Goal: Task Accomplishment & Management: Complete application form

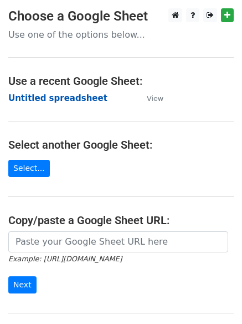
click at [70, 102] on strong "Untitled spreadsheet" at bounding box center [57, 98] width 99 height 10
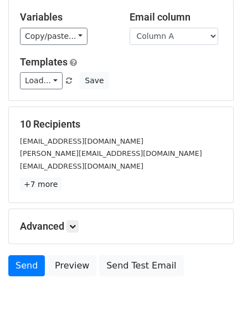
scroll to position [107, 0]
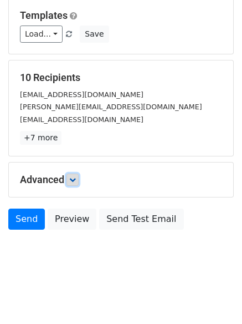
click at [75, 181] on icon at bounding box center [72, 179] width 7 height 7
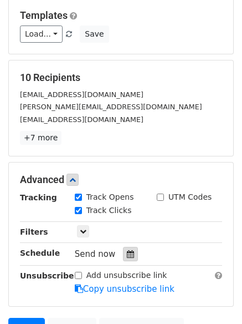
click at [127, 253] on icon at bounding box center [130, 254] width 7 height 8
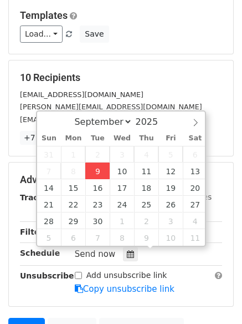
type input "[DATE] 13:53"
type input "01"
type input "53"
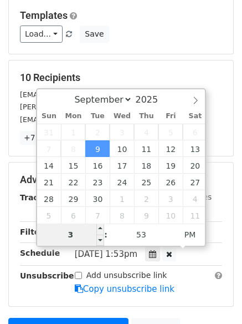
click at [85, 228] on input "3" at bounding box center [71, 234] width 68 height 22
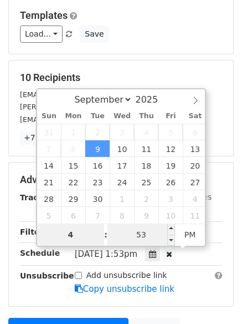
type input "4"
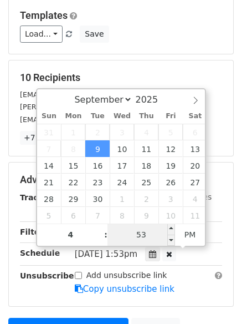
type input "2025-09-09 16:53"
type input "04"
click at [146, 238] on input "53" at bounding box center [142, 234] width 68 height 22
type input "0"
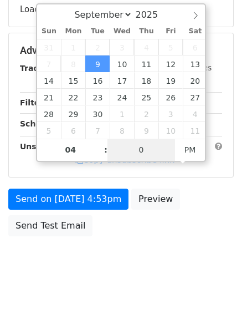
scroll to position [198, 0]
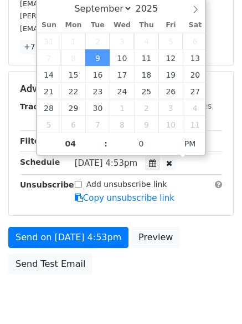
type input "2025-09-09 16:00"
click at [147, 281] on body "New Campaign Daily emails left: 50 Google Sheet: Untitled spreadsheet Variables…" at bounding box center [121, 67] width 242 height 514
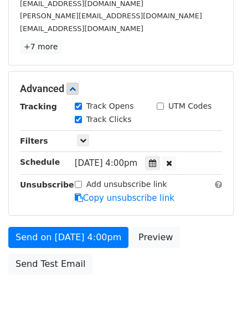
click at [97, 203] on div "Add unsubscribe link Copy unsubscribe link" at bounding box center [149, 192] width 164 height 26
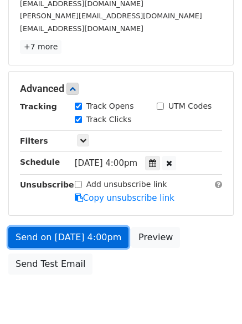
click at [90, 238] on link "Send on Sep 9 at 4:00pm" at bounding box center [68, 237] width 120 height 21
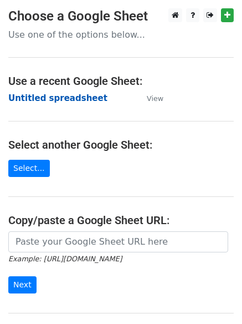
click at [84, 95] on strong "Untitled spreadsheet" at bounding box center [57, 98] width 99 height 10
click at [82, 101] on strong "Untitled spreadsheet" at bounding box center [57, 98] width 99 height 10
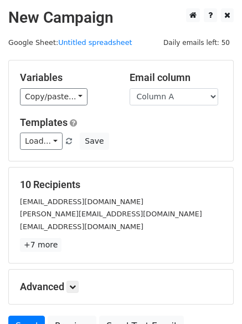
click at [189, 112] on div "Variables Copy/paste... {{Column A}} {{Column B}} {{Column C}} {{Column D}} Ema…" at bounding box center [121, 110] width 225 height 100
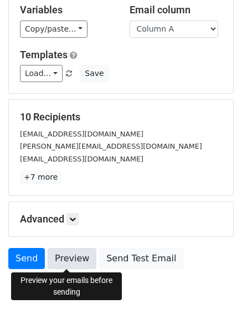
scroll to position [107, 0]
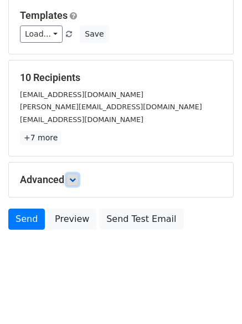
click at [76, 180] on icon at bounding box center [72, 179] width 7 height 7
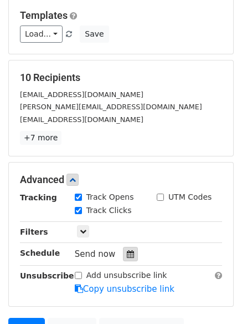
click at [127, 255] on icon at bounding box center [130, 254] width 7 height 8
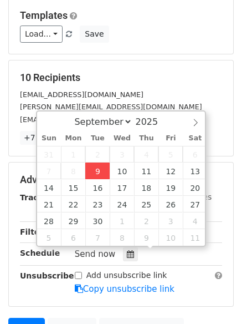
type input "2025-09-09 13:53"
type input "01"
type input "53"
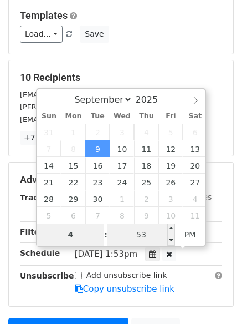
type input "4"
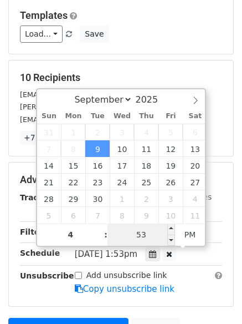
type input "2025-09-09 16:53"
type input "04"
click at [147, 237] on input "53" at bounding box center [142, 234] width 68 height 22
type input "0"
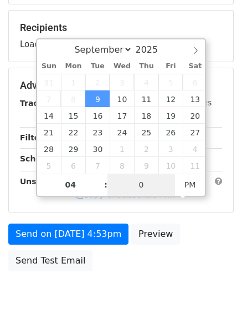
scroll to position [198, 0]
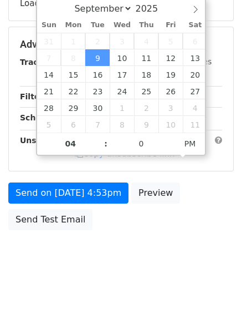
type input "2025-09-09 16:00"
click at [144, 270] on body "New Campaign Daily emails left: 50 Google Sheet: Untitled spreadsheet Variables…" at bounding box center [121, 45] width 242 height 470
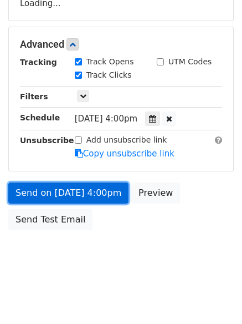
click at [108, 195] on link "Send on Sep 9 at 4:00pm" at bounding box center [68, 192] width 120 height 21
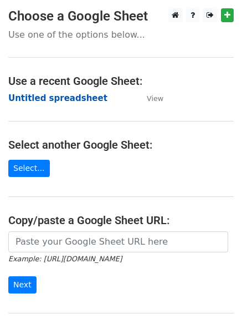
click at [55, 97] on strong "Untitled spreadsheet" at bounding box center [57, 98] width 99 height 10
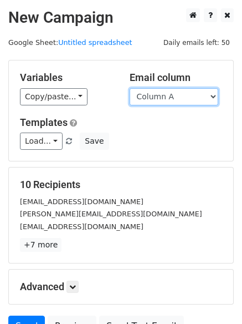
click at [203, 99] on select "Column A Column B Column C Column D" at bounding box center [174, 96] width 89 height 17
click at [194, 124] on h5 "Templates" at bounding box center [121, 122] width 202 height 12
click at [185, 99] on select "Column A Column B Column C Column D" at bounding box center [174, 96] width 89 height 17
select select "Column B"
click at [130, 88] on select "Column A Column B Column C Column D" at bounding box center [174, 96] width 89 height 17
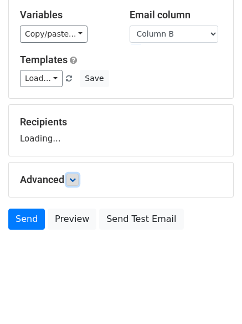
click at [79, 176] on link at bounding box center [73, 180] width 12 height 12
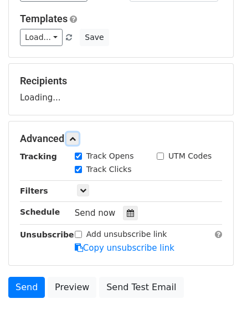
scroll to position [151, 0]
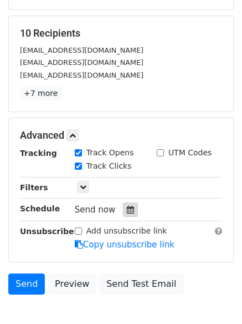
click at [128, 207] on icon at bounding box center [130, 210] width 7 height 8
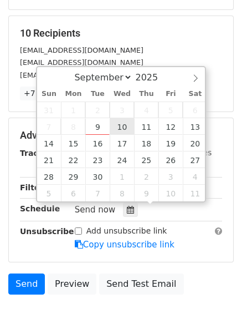
type input "2025-09-10 12:00"
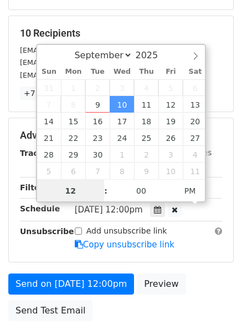
scroll to position [1, 0]
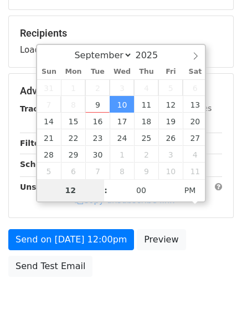
type input "5"
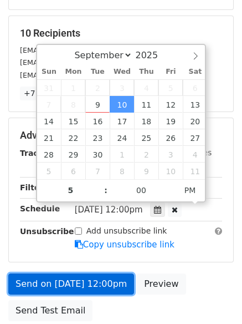
type input "2025-09-10 17:00"
click at [111, 282] on link "Send on Sep 10 at 12:00pm" at bounding box center [71, 283] width 126 height 21
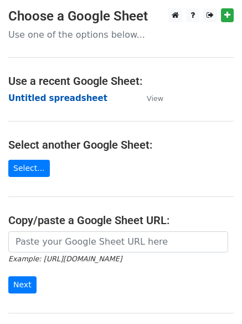
click at [74, 93] on strong "Untitled spreadsheet" at bounding box center [57, 98] width 99 height 10
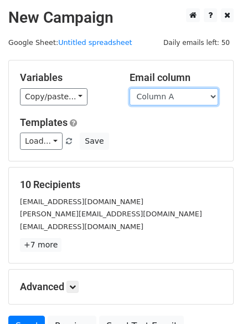
click at [177, 95] on select "Column A Column B Column C Column D" at bounding box center [174, 96] width 89 height 17
select select "Column C"
click at [130, 88] on select "Column A Column B Column C Column D" at bounding box center [174, 96] width 89 height 17
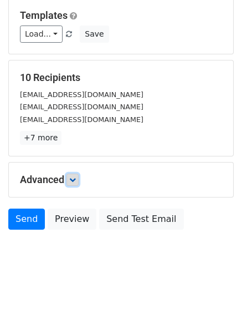
click at [73, 179] on icon at bounding box center [72, 179] width 7 height 7
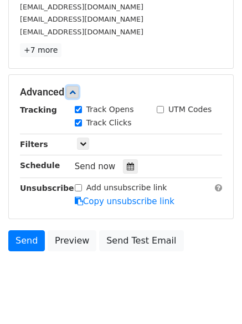
scroll to position [195, 0]
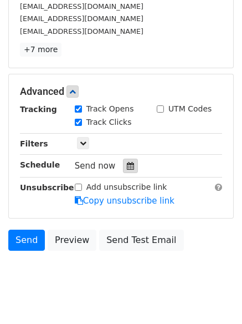
click at [130, 170] on div at bounding box center [130, 166] width 15 height 14
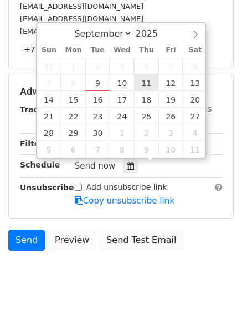
type input "2025-09-11 12:00"
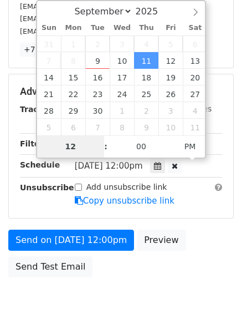
type input "6"
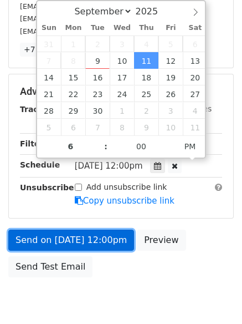
type input "2025-09-11 18:00"
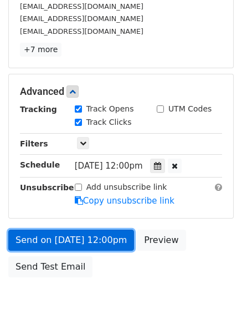
drag, startPoint x: 111, startPoint y: 238, endPoint x: 103, endPoint y: 239, distance: 7.8
click at [111, 238] on link "Send on Sep 11 at 12:00pm" at bounding box center [71, 240] width 126 height 21
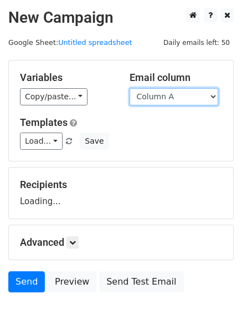
drag, startPoint x: 0, startPoint y: 0, endPoint x: 180, endPoint y: 102, distance: 207.1
click at [180, 102] on select "Column A Column B Column C Column D" at bounding box center [174, 96] width 89 height 17
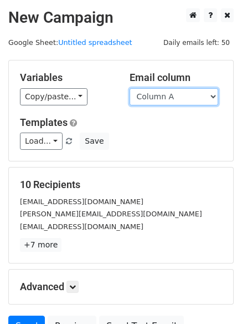
click at [196, 99] on select "Column A Column B Column C Column D" at bounding box center [174, 96] width 89 height 17
select select "Column D"
click at [130, 88] on select "Column A Column B Column C Column D" at bounding box center [174, 96] width 89 height 17
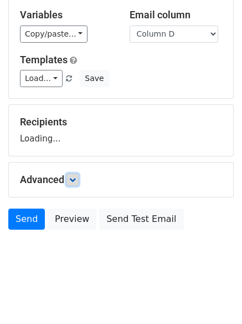
click at [71, 181] on link at bounding box center [73, 180] width 12 height 12
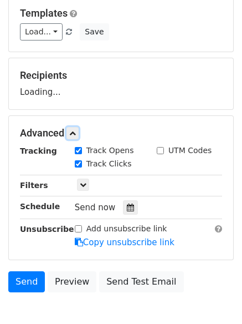
scroll to position [164, 0]
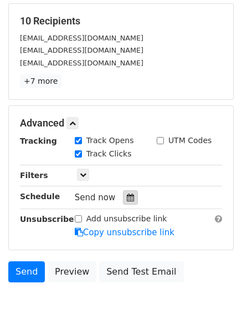
click at [130, 191] on div at bounding box center [130, 197] width 15 height 14
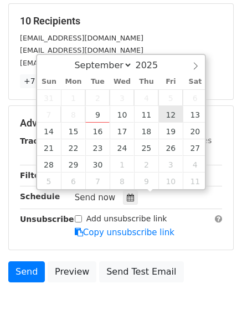
type input "[DATE] 12:00"
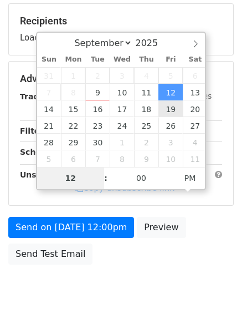
type input "7"
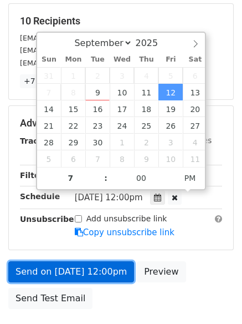
type input "[DATE] 19:00"
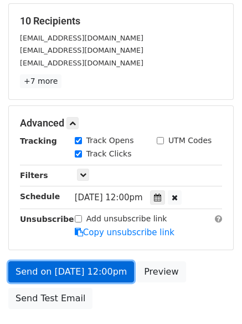
click at [113, 261] on link "Send on [DATE] 12:00pm" at bounding box center [71, 271] width 126 height 21
